Goal: Task Accomplishment & Management: Use online tool/utility

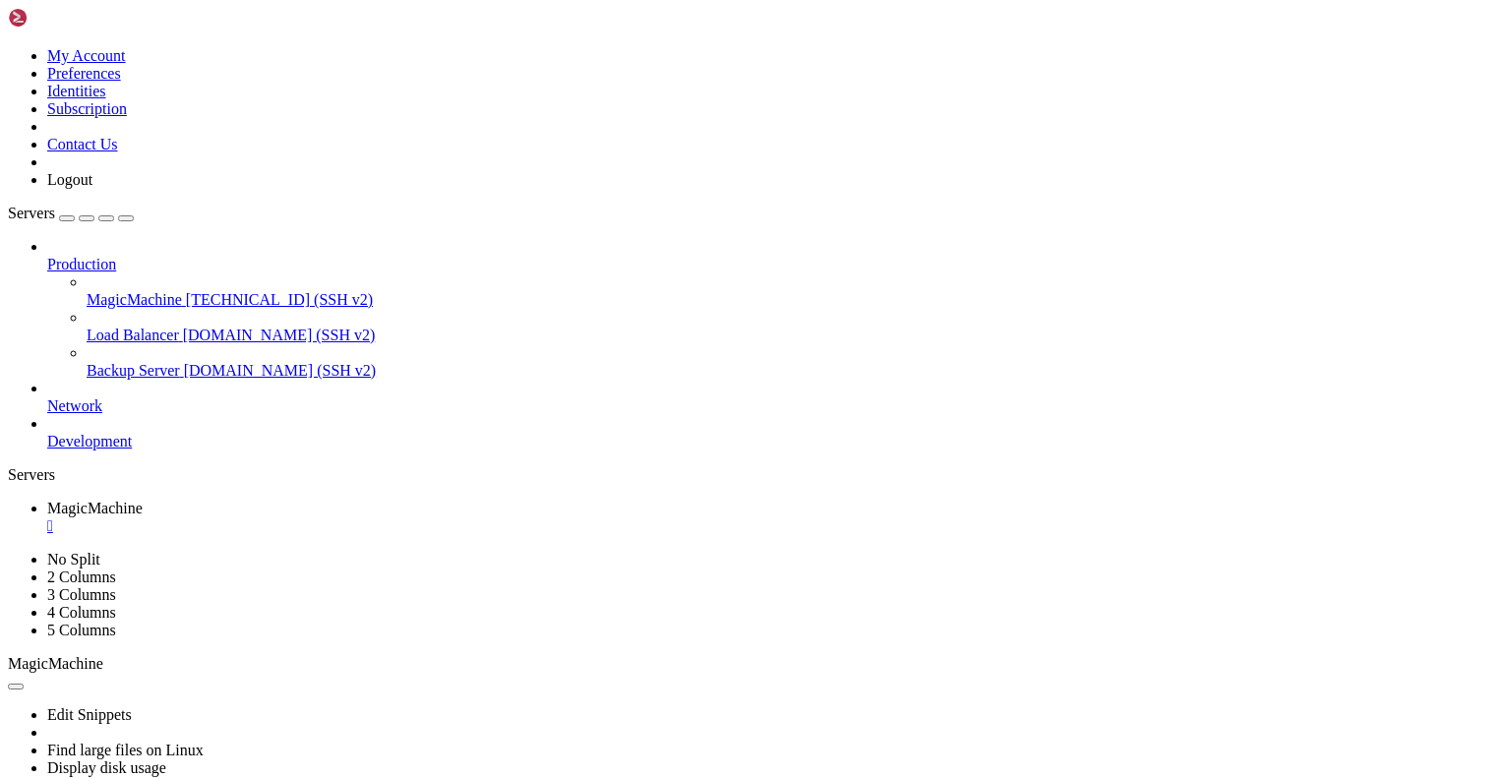
scroll to position [19, 1]
click at [390, 518] on div "" at bounding box center [775, 527] width 1456 height 18
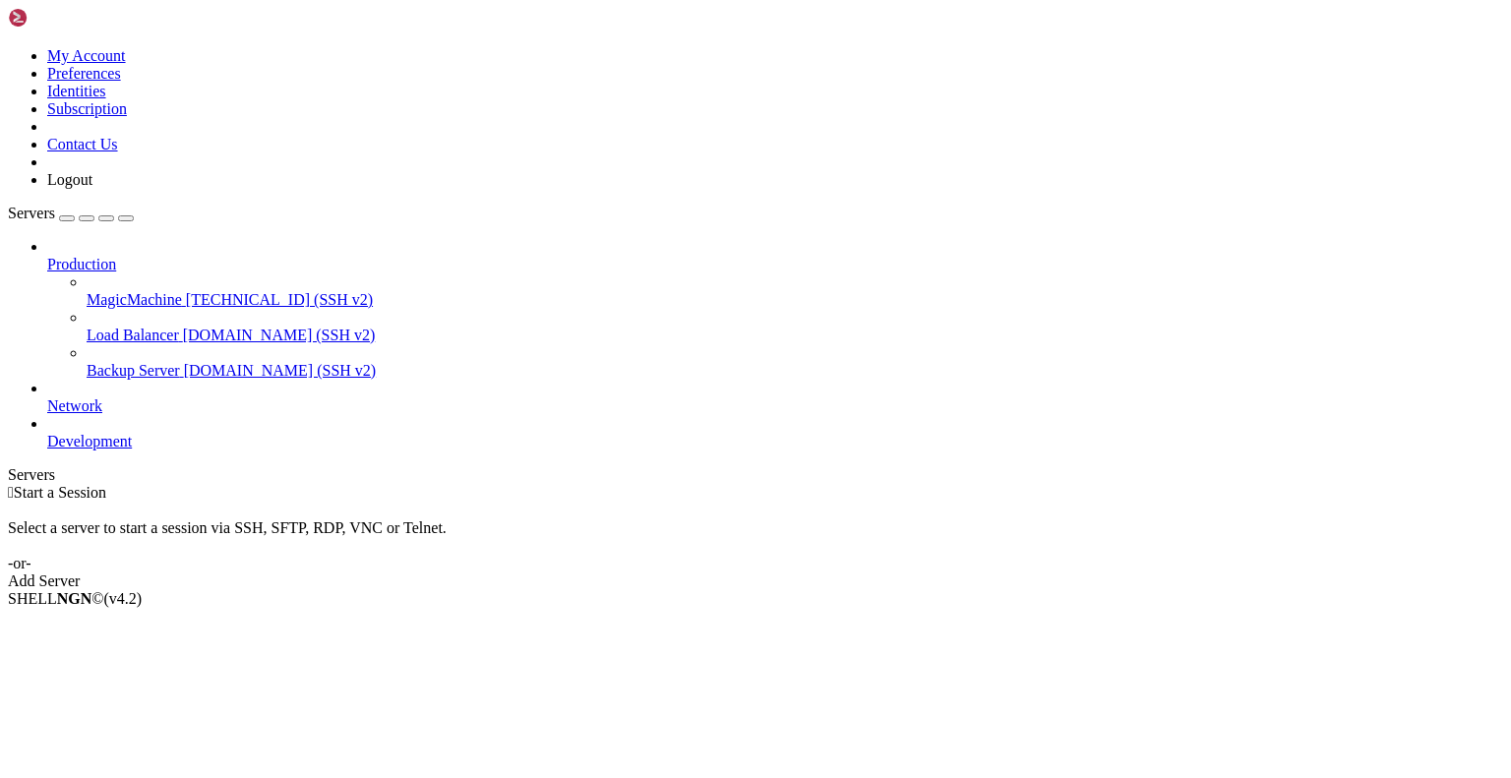
click at [87, 291] on icon at bounding box center [87, 291] width 0 height 0
click at [129, 291] on span "MagicMachine" at bounding box center [134, 299] width 95 height 17
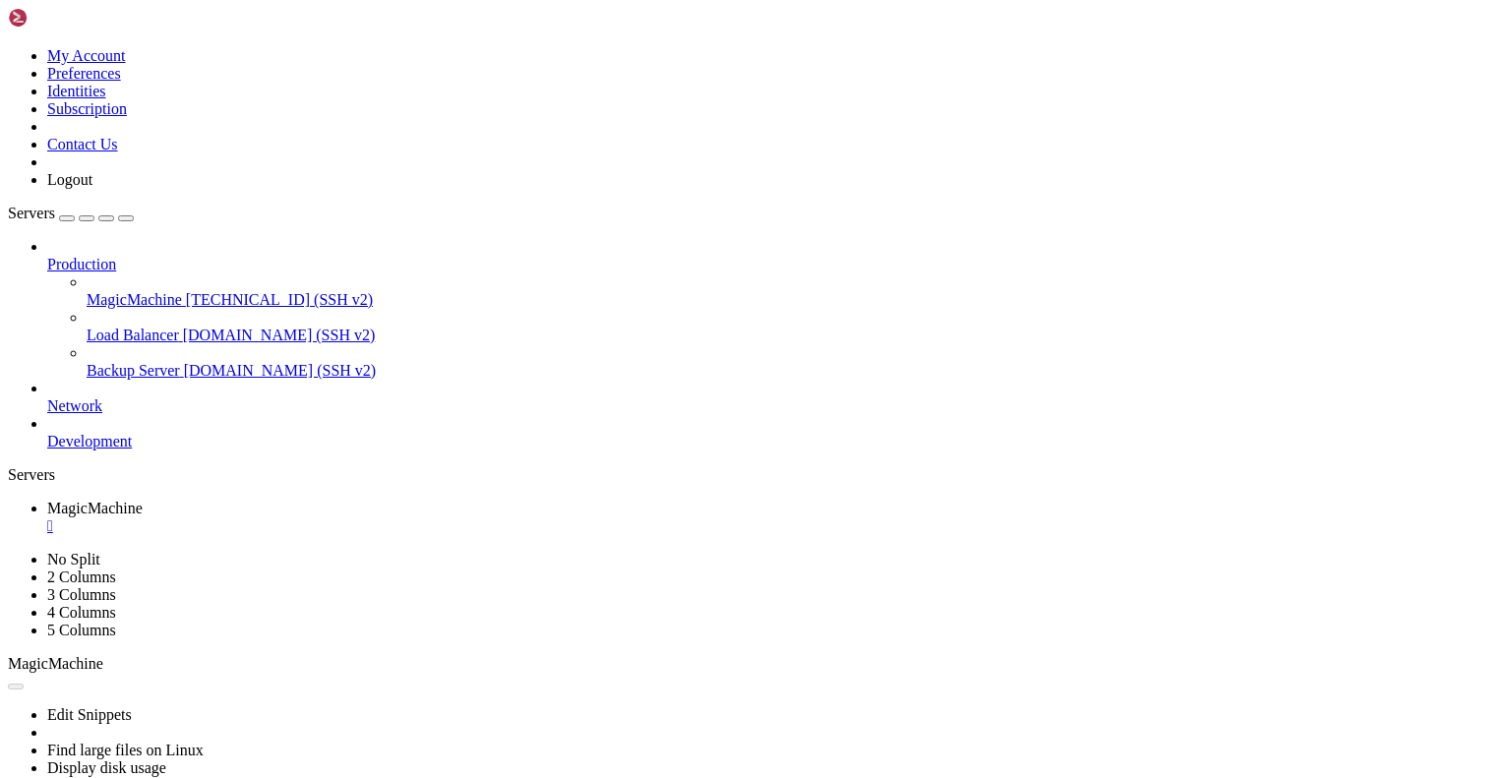
scroll to position [0, 0]
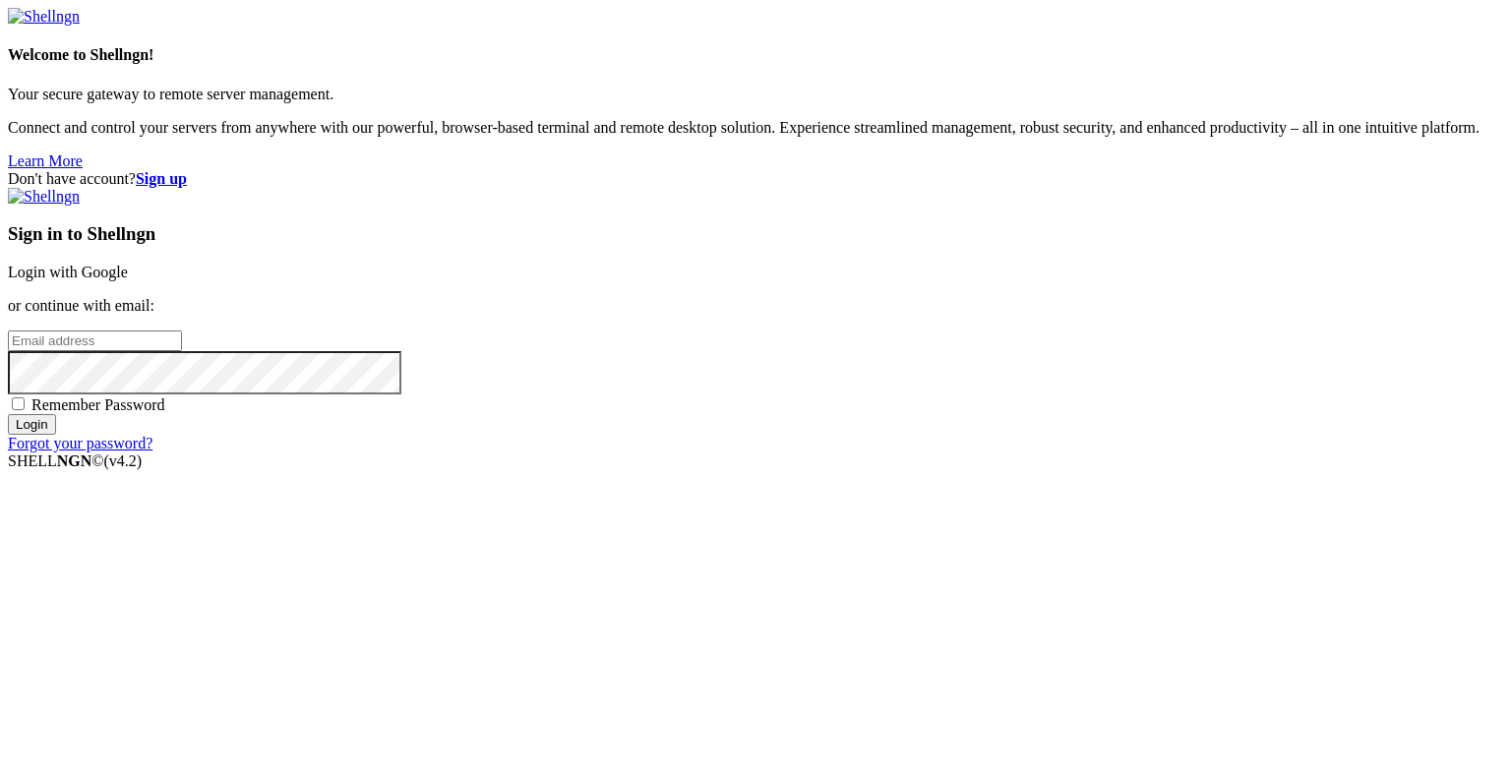
click at [128, 280] on link "Login with Google" at bounding box center [68, 272] width 120 height 17
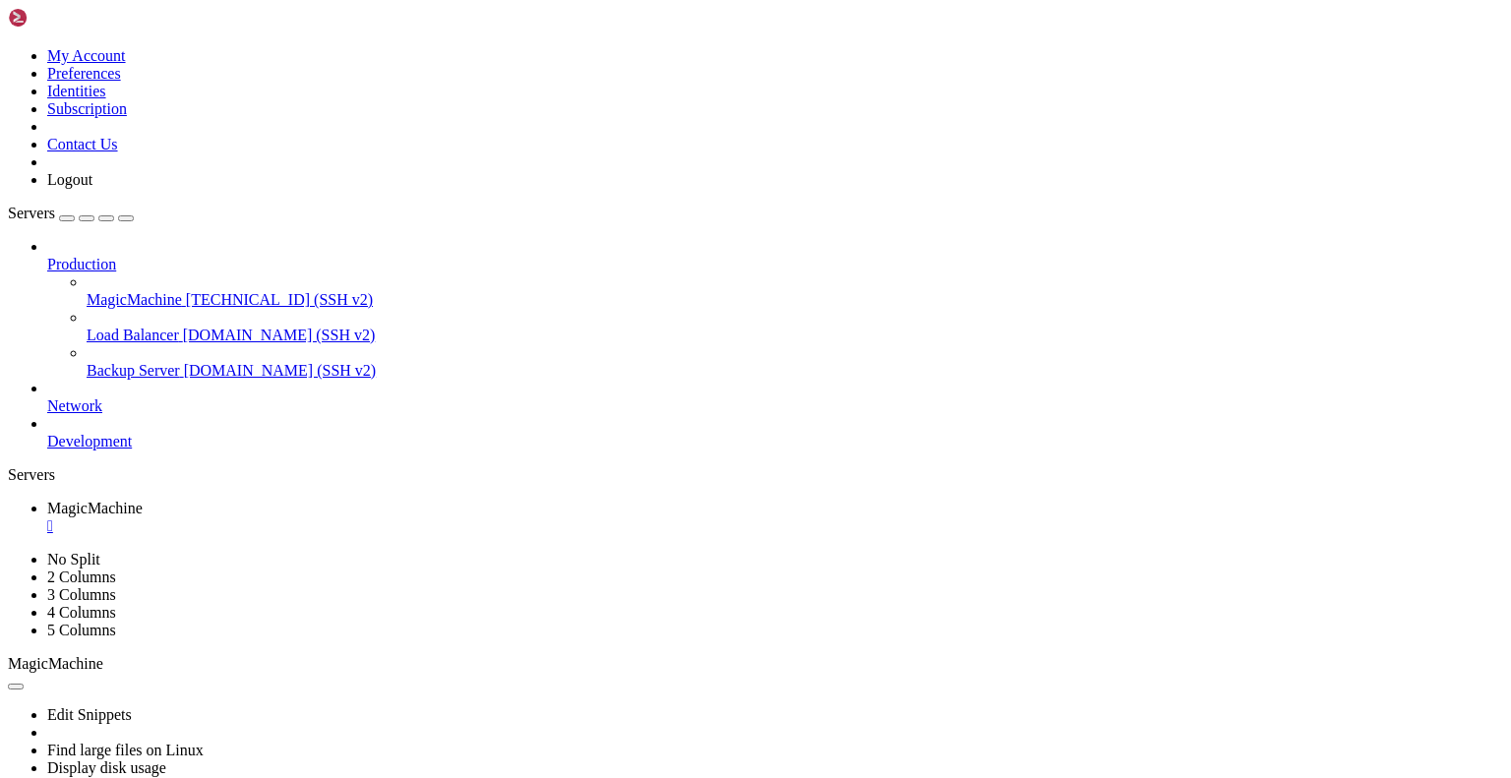
click at [383, 518] on div "" at bounding box center [775, 527] width 1456 height 18
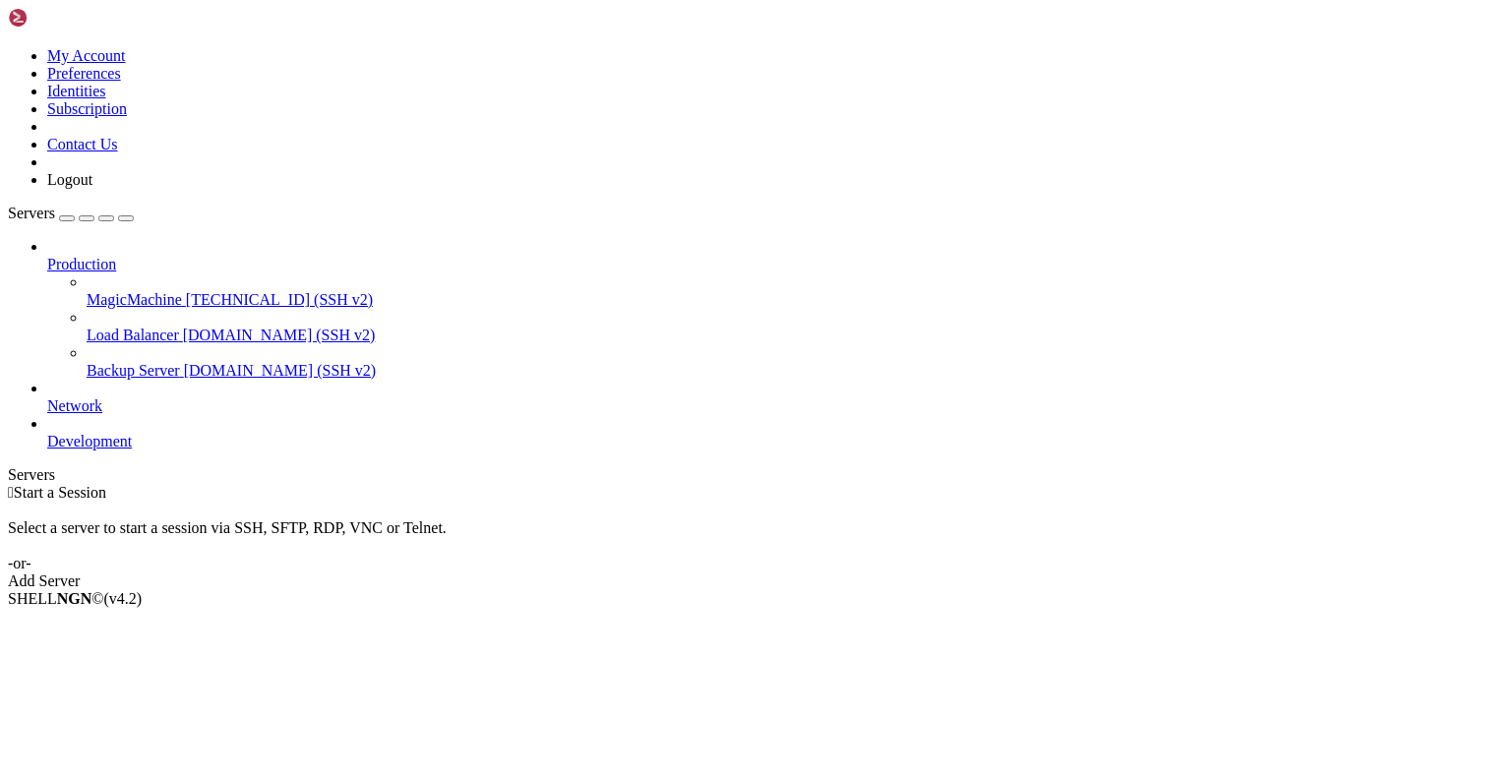
click at [161, 291] on link "MagicMachine [TECHNICAL_ID] (SSH v2)" at bounding box center [795, 300] width 1417 height 18
